Goal: Task Accomplishment & Management: Manage account settings

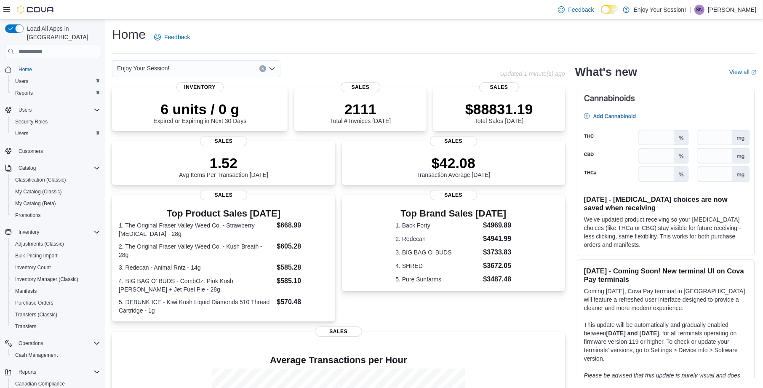
click at [61, 145] on span "Customers" at bounding box center [57, 150] width 85 height 11
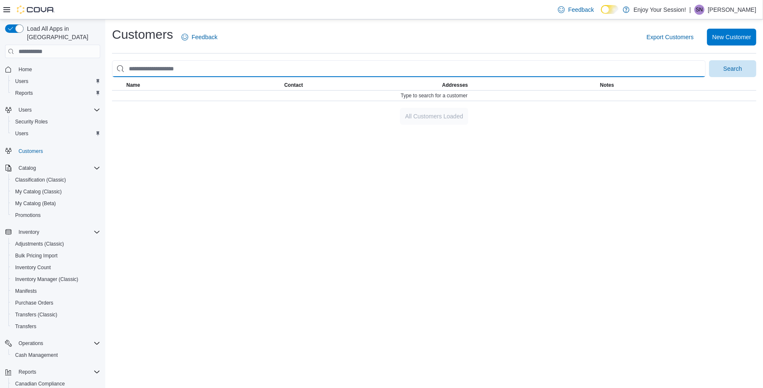
click at [270, 70] on input "search" at bounding box center [408, 68] width 593 height 17
type input "**********"
click at [709, 60] on button "Search" at bounding box center [732, 68] width 47 height 17
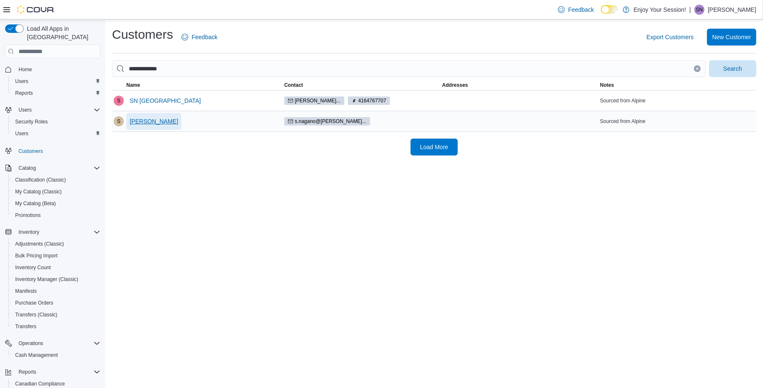
click at [152, 122] on span "[PERSON_NAME]" at bounding box center [154, 121] width 48 height 8
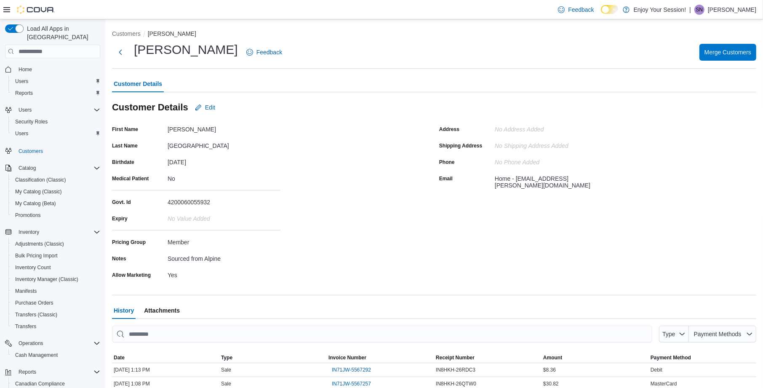
click at [460, 88] on div "Customer Details" at bounding box center [434, 83] width 644 height 17
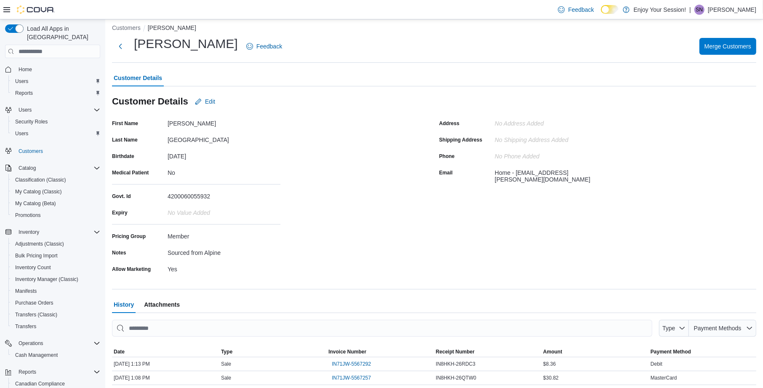
scroll to position [5, 0]
drag, startPoint x: 194, startPoint y: 237, endPoint x: 159, endPoint y: 239, distance: 34.2
click at [159, 240] on div "Pricing Group Member" at bounding box center [196, 237] width 168 height 13
click at [162, 242] on div "Pricing Group" at bounding box center [138, 237] width 52 height 13
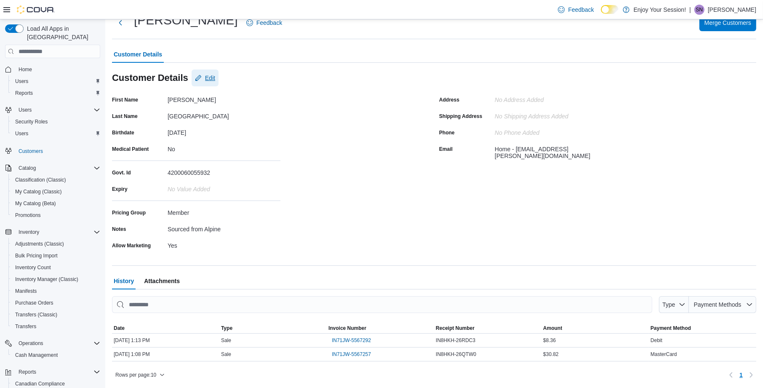
click at [211, 78] on span "Edit" at bounding box center [210, 78] width 10 height 8
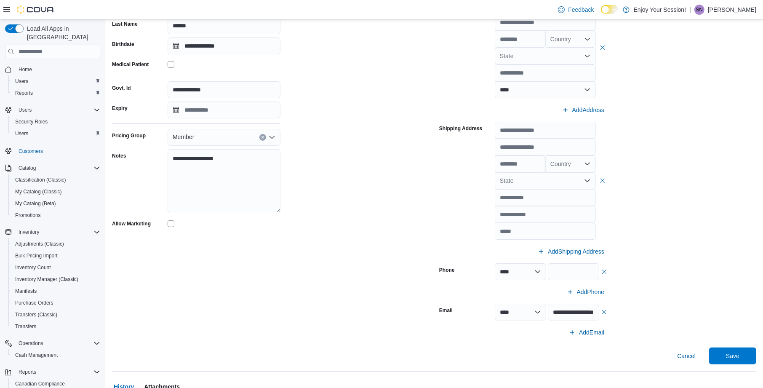
scroll to position [231, 0]
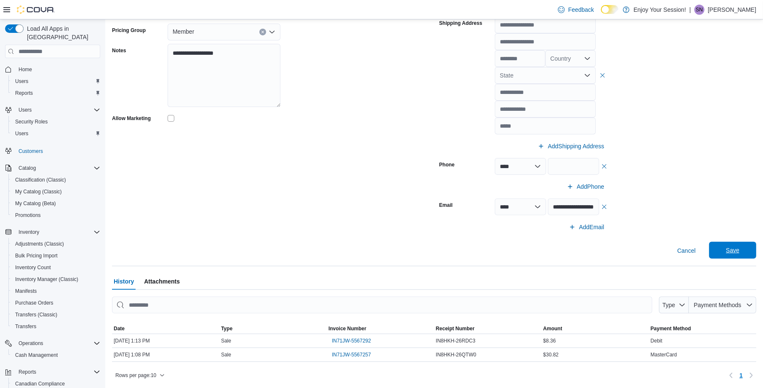
click at [745, 249] on span "Save" at bounding box center [732, 250] width 37 height 17
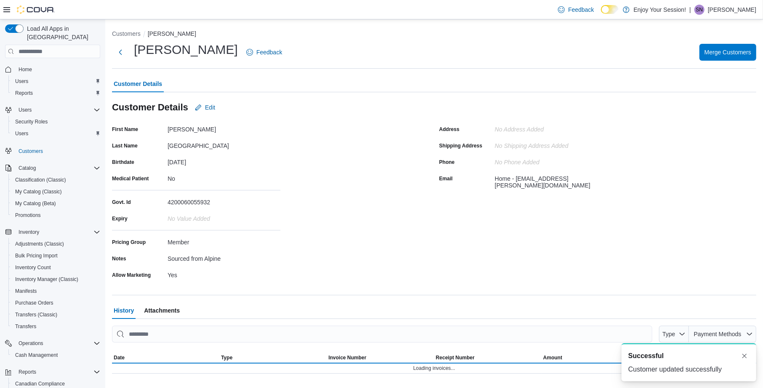
scroll to position [0, 0]
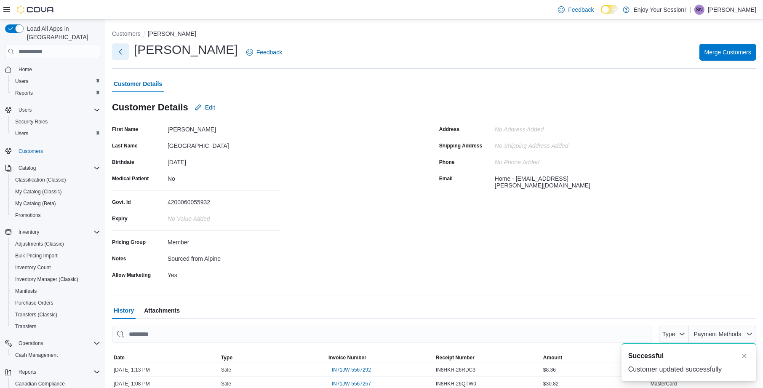
click at [116, 55] on button "Next" at bounding box center [120, 51] width 17 height 17
